Goal: Task Accomplishment & Management: Use online tool/utility

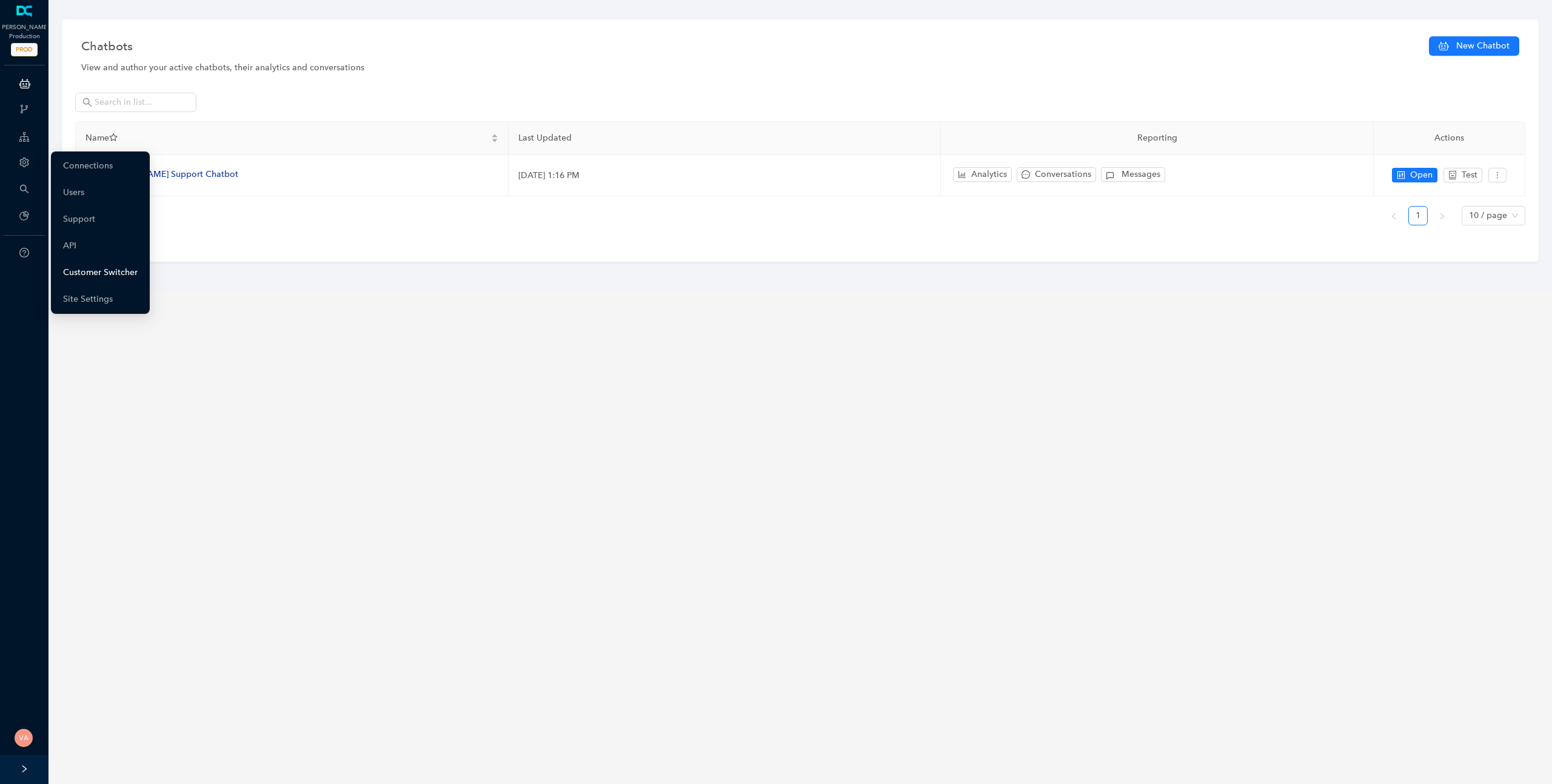
click at [83, 269] on link "Customer Switcher" at bounding box center [100, 272] width 75 height 24
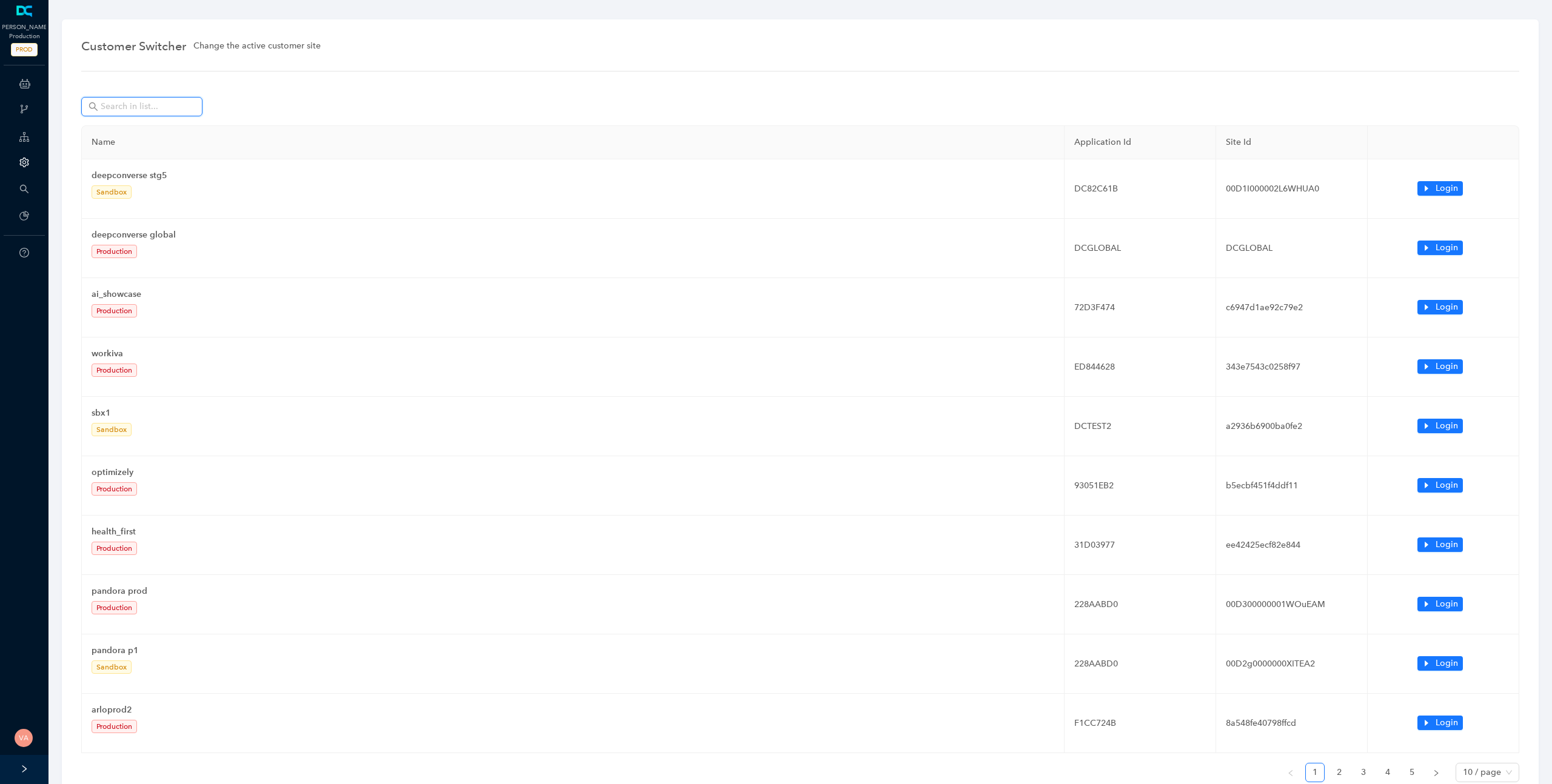
click at [162, 105] on input "text" at bounding box center [143, 106] width 85 height 13
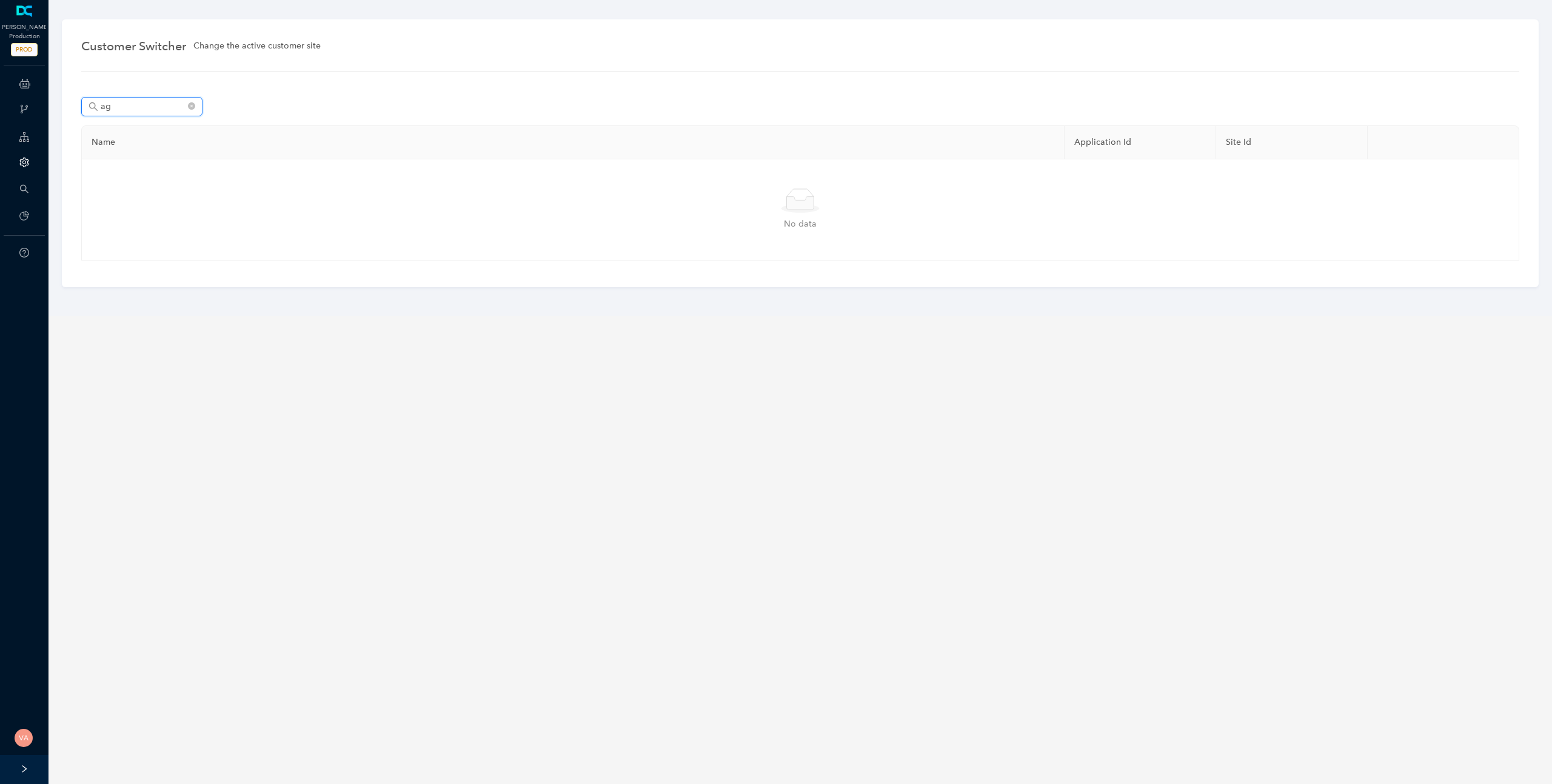
type input "a"
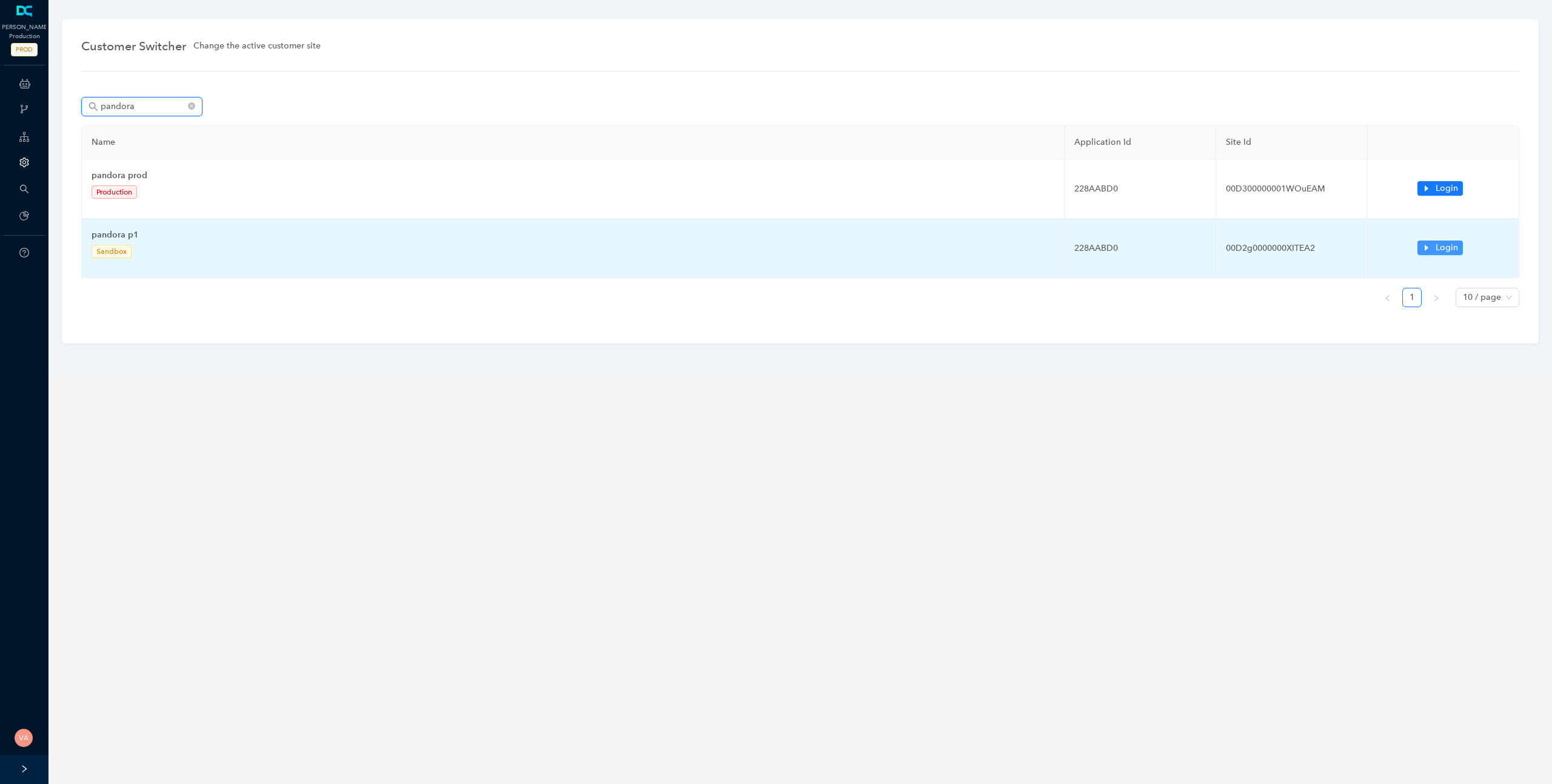
type input "pandora"
click at [1446, 244] on span "Login" at bounding box center [1446, 247] width 22 height 13
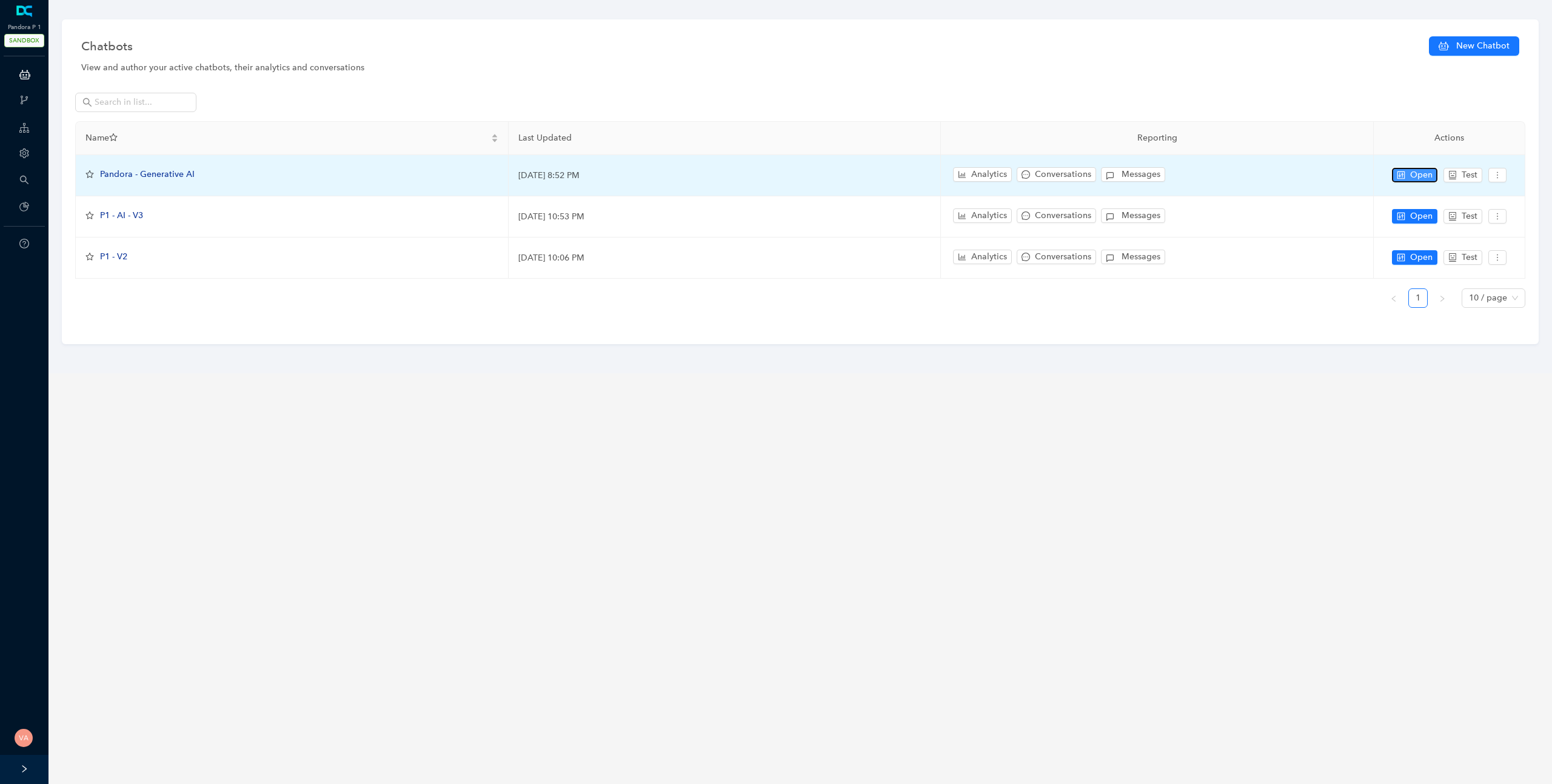
click at [1418, 175] on span "Open" at bounding box center [1421, 175] width 22 height 13
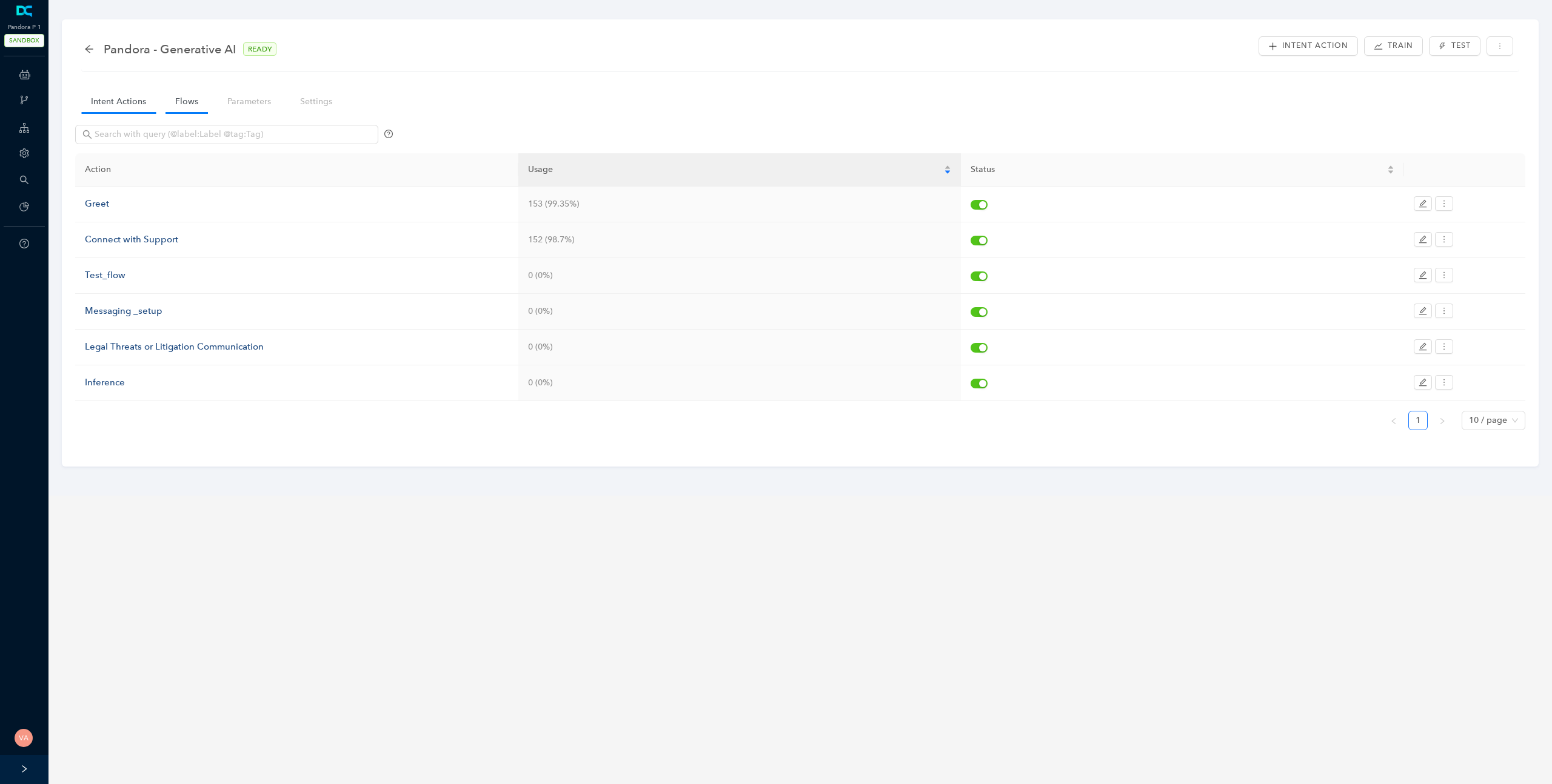
click at [185, 97] on link "Flows" at bounding box center [186, 101] width 43 height 22
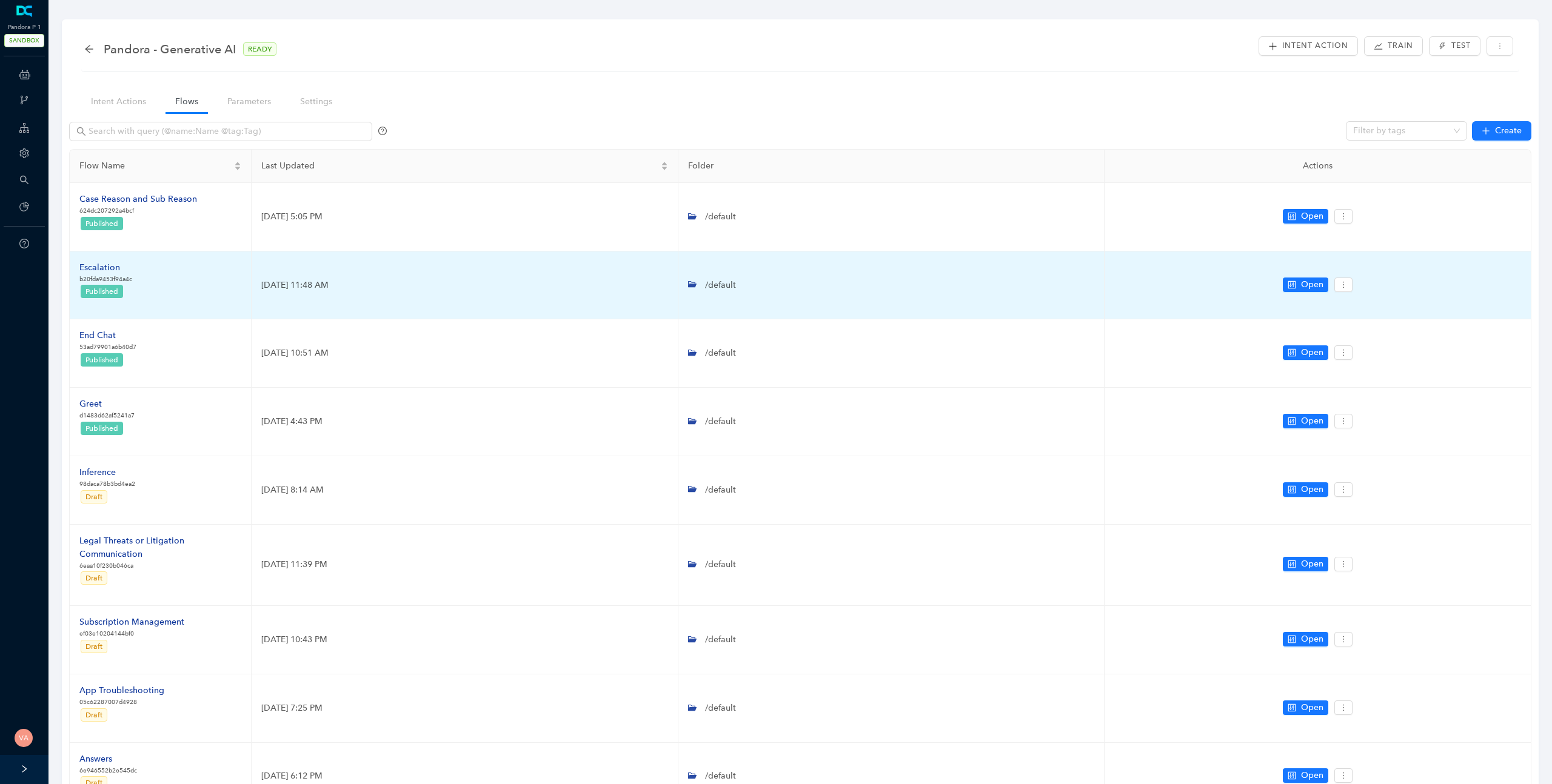
click at [113, 263] on div "Escalation" at bounding box center [105, 267] width 52 height 13
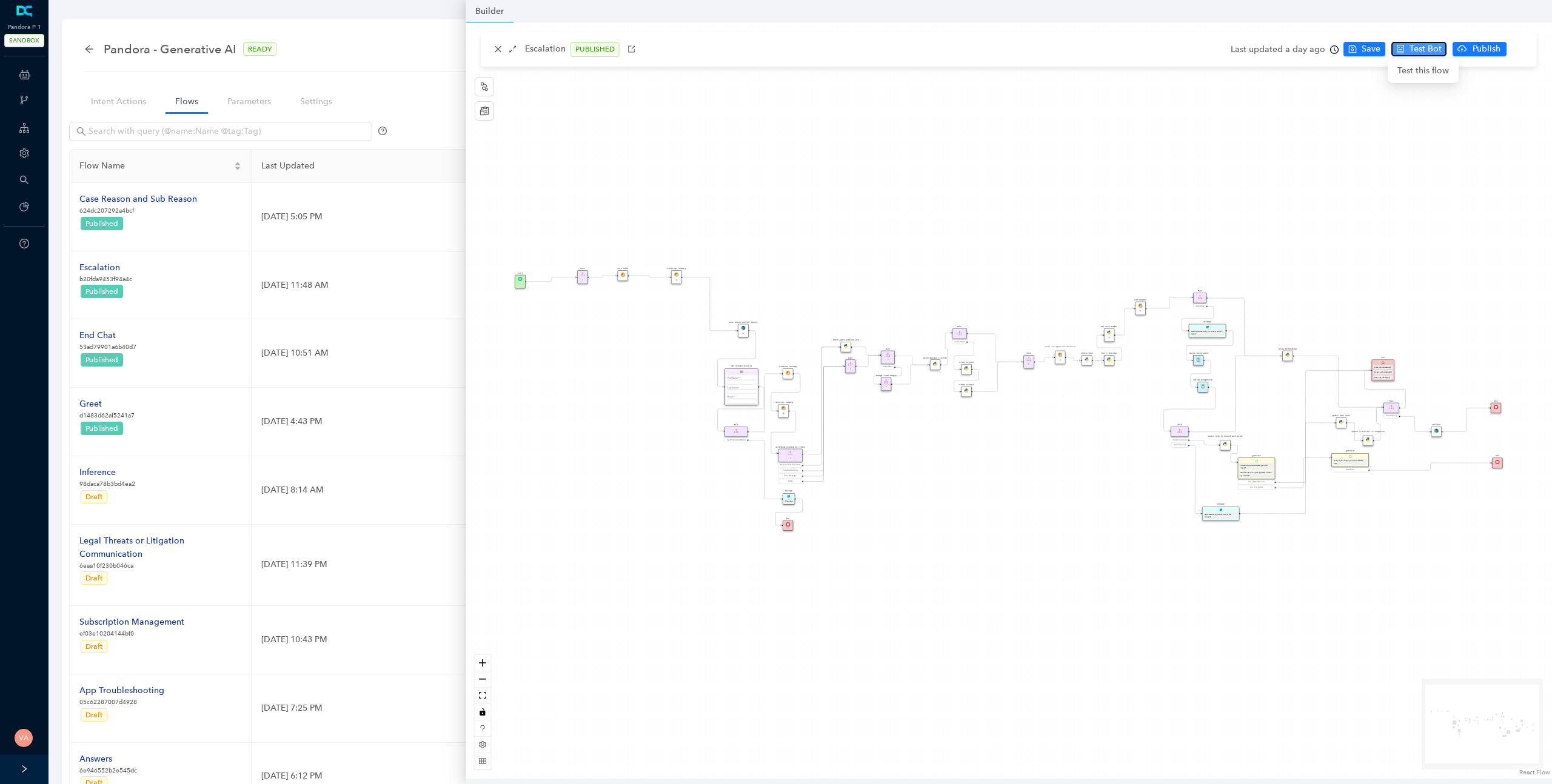
click at [1428, 47] on span "Test Bot" at bounding box center [1425, 49] width 32 height 13
